Goal: Find specific page/section: Find specific page/section

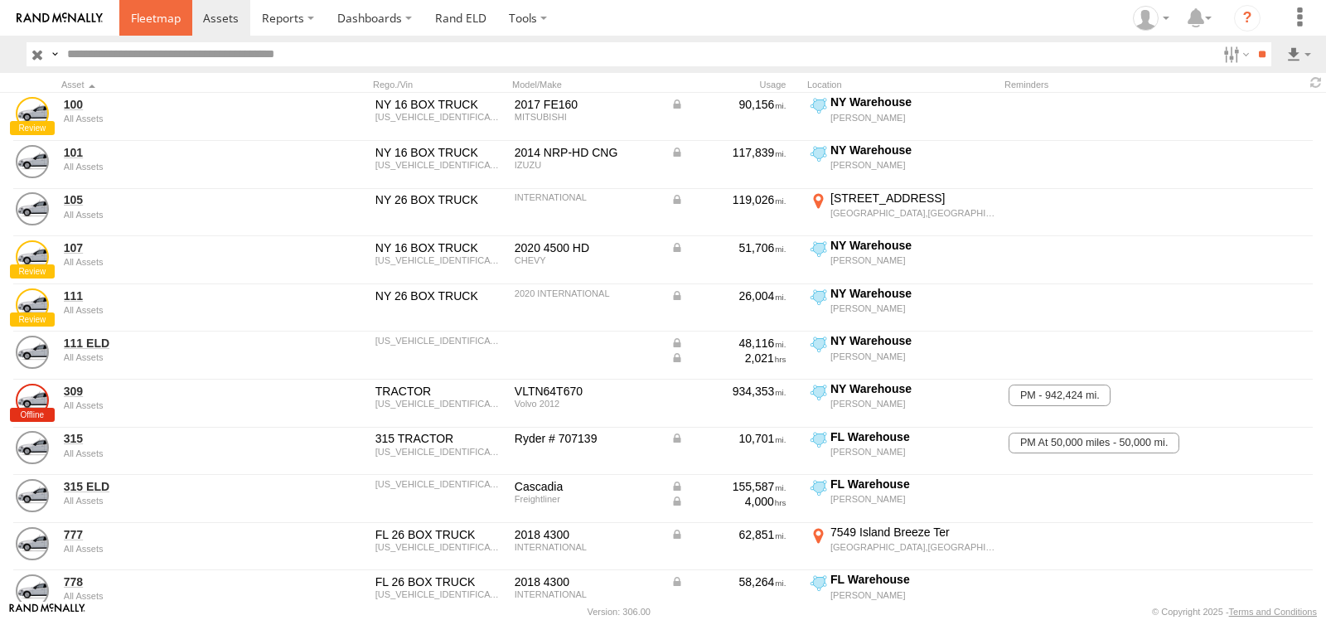
click at [167, 23] on span at bounding box center [156, 18] width 50 height 16
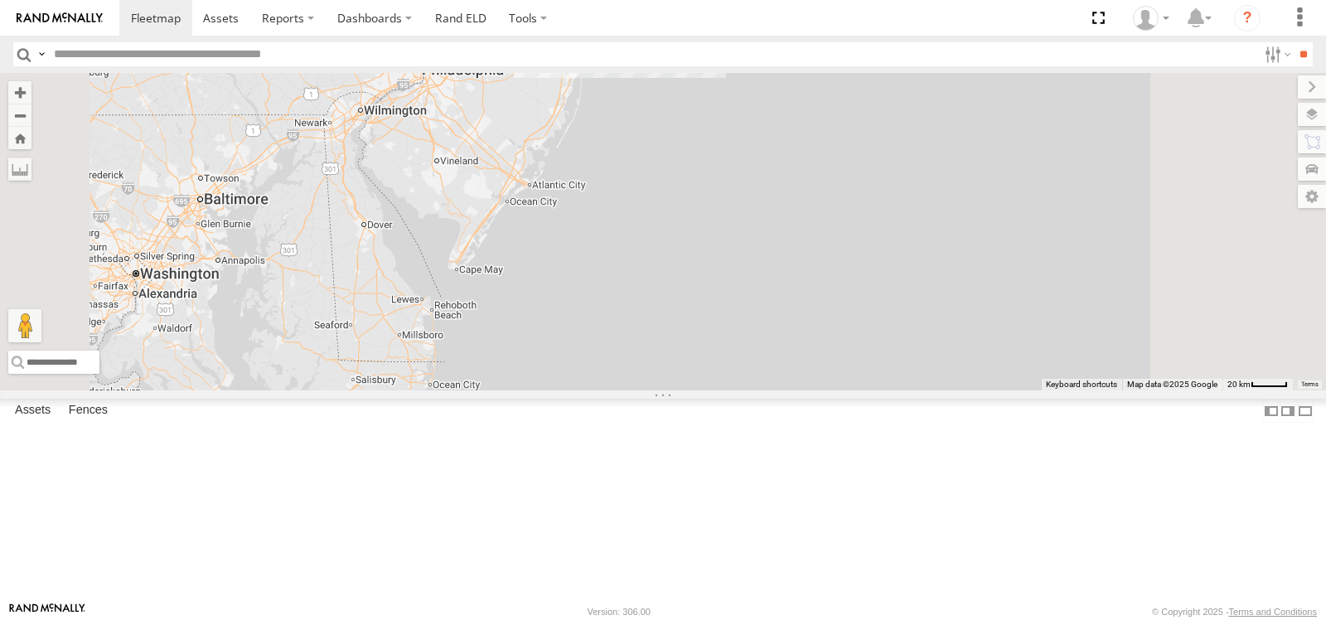
drag, startPoint x: 888, startPoint y: 138, endPoint x: 862, endPoint y: 309, distance: 173.6
click at [862, 309] on div at bounding box center [663, 231] width 1326 height 317
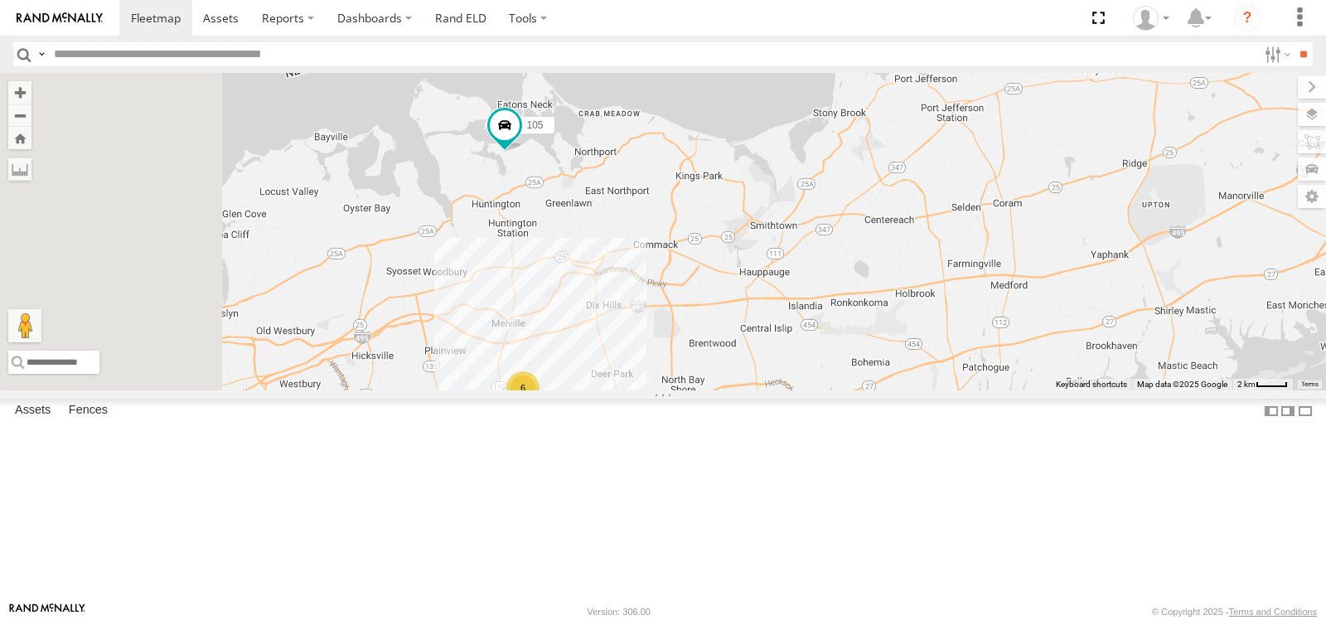
drag, startPoint x: 750, startPoint y: 346, endPoint x: 957, endPoint y: 346, distance: 207.2
click at [957, 346] on div "105 6" at bounding box center [663, 231] width 1326 height 317
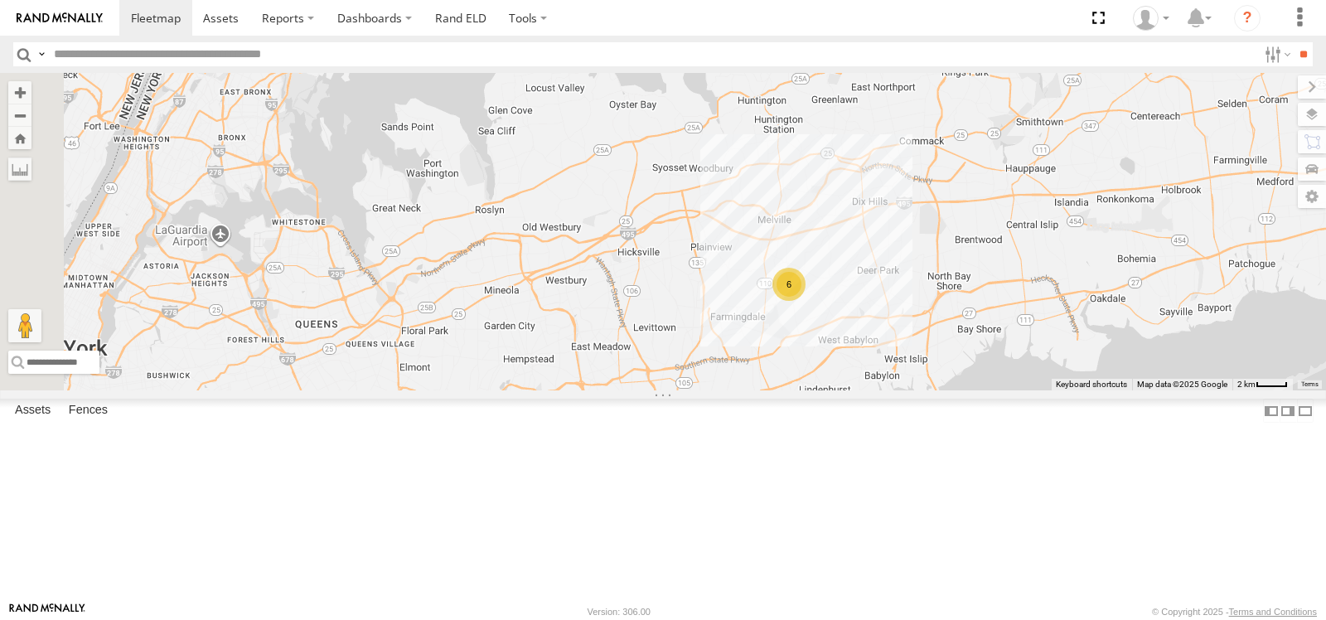
drag, startPoint x: 772, startPoint y: 341, endPoint x: 1026, endPoint y: 236, distance: 274.3
click at [1026, 236] on div "105 6" at bounding box center [663, 231] width 1326 height 317
